Goal: Use online tool/utility: Utilize a website feature to perform a specific function

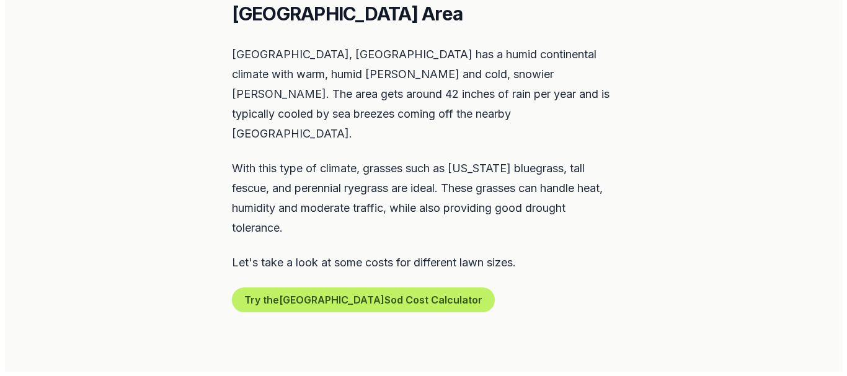
scroll to position [620, 0]
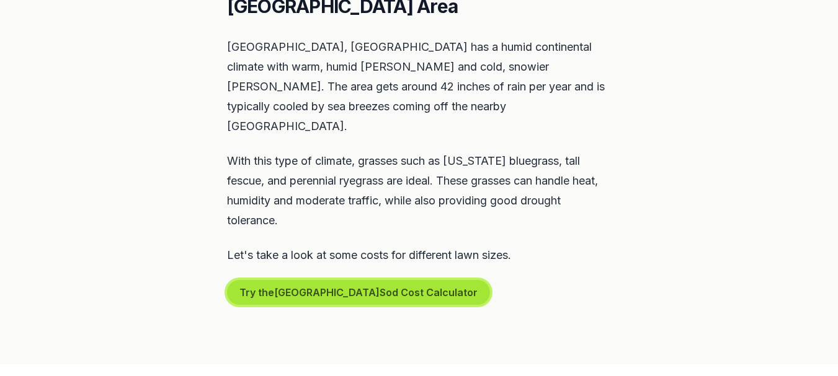
click at [293, 280] on button "Try the Hackettstown Sod Cost Calculator" at bounding box center [358, 292] width 263 height 25
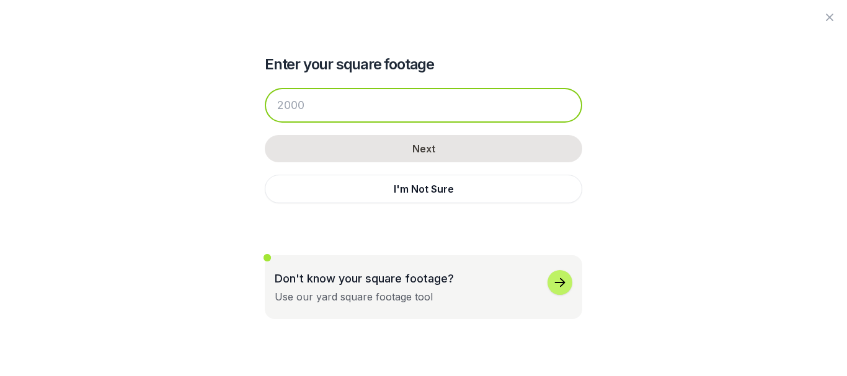
click at [289, 99] on input "number" at bounding box center [424, 105] width 318 height 35
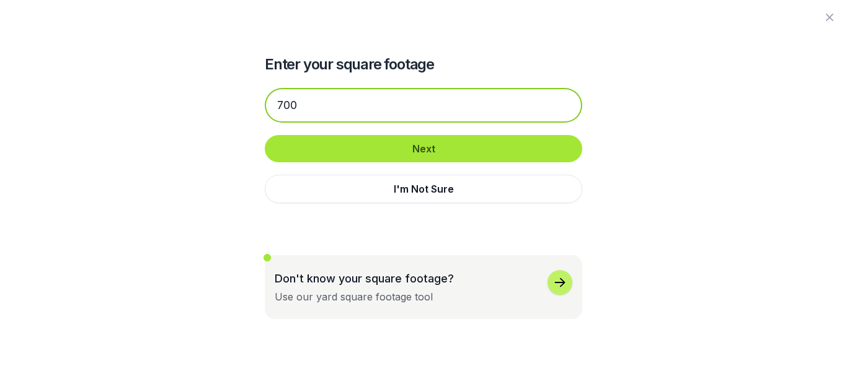
type input "700"
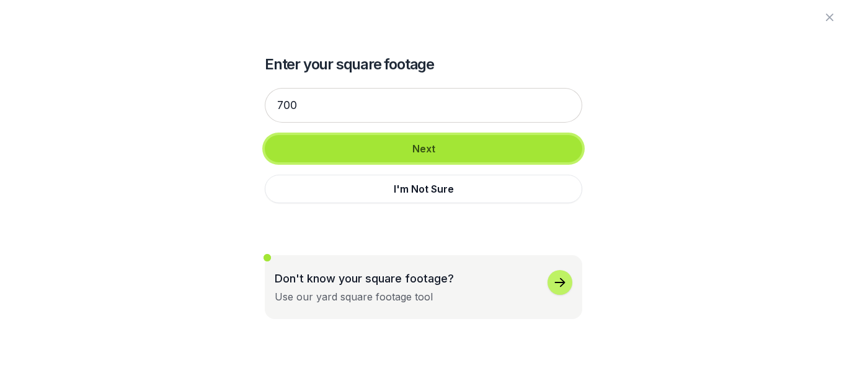
click at [345, 154] on button "Next" at bounding box center [424, 148] width 318 height 27
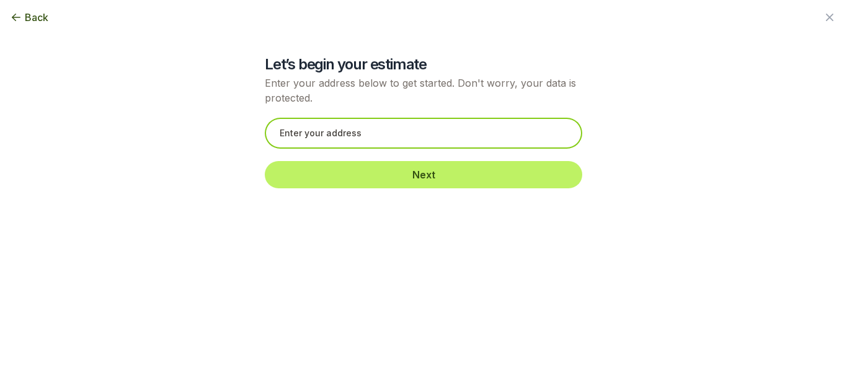
click at [294, 130] on input "text" at bounding box center [424, 133] width 318 height 31
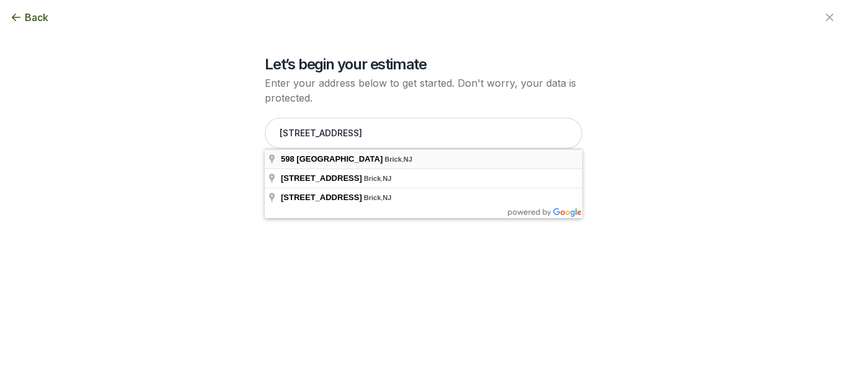
type input "[STREET_ADDRESS]"
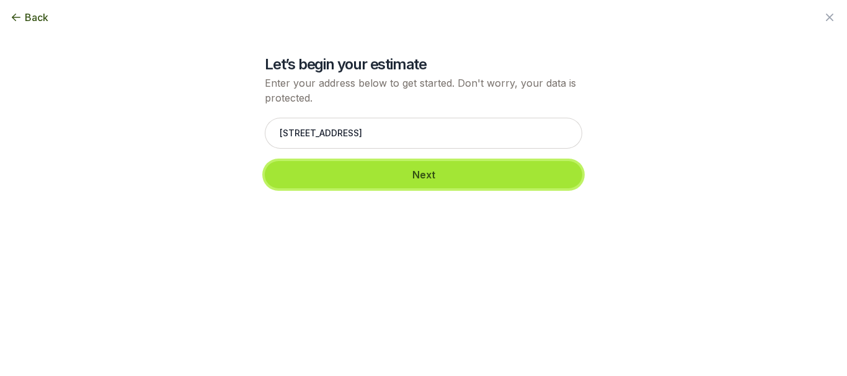
click at [300, 174] on button "Next" at bounding box center [424, 174] width 318 height 27
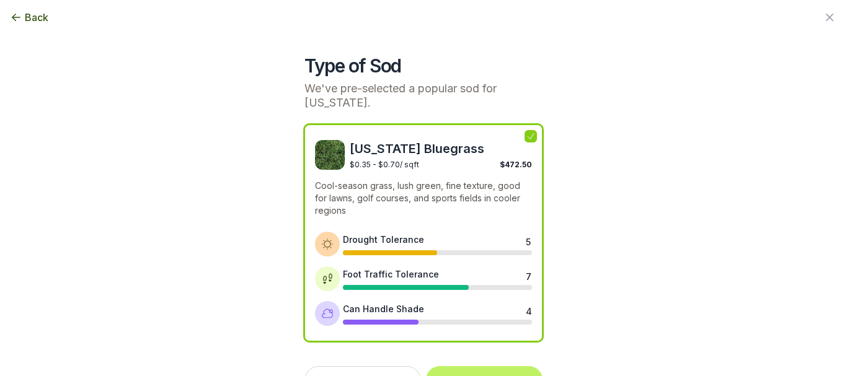
scroll to position [29, 0]
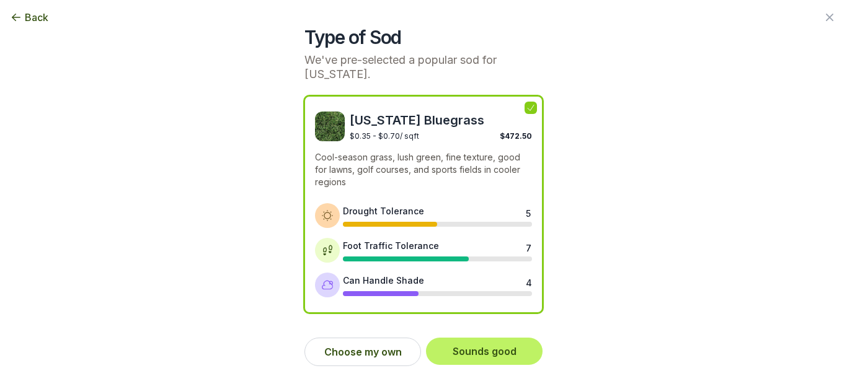
click at [381, 288] on div "Can Handle Shade 4" at bounding box center [437, 285] width 189 height 22
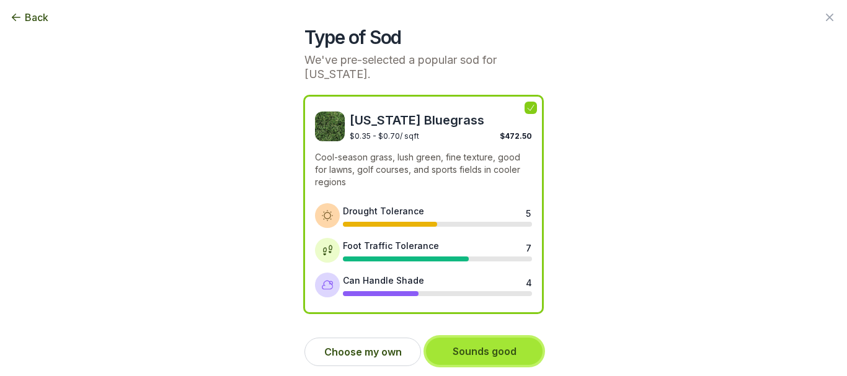
click at [489, 348] on button "Sounds good" at bounding box center [484, 351] width 117 height 27
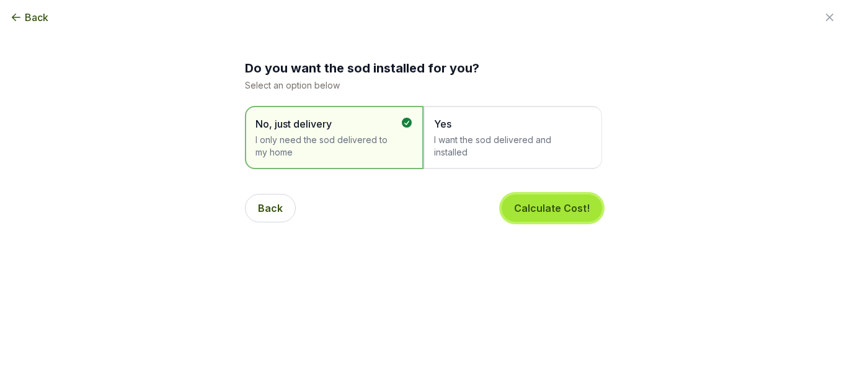
click at [528, 200] on button "Calculate Cost!" at bounding box center [552, 208] width 100 height 27
